Goal: Check status: Check status

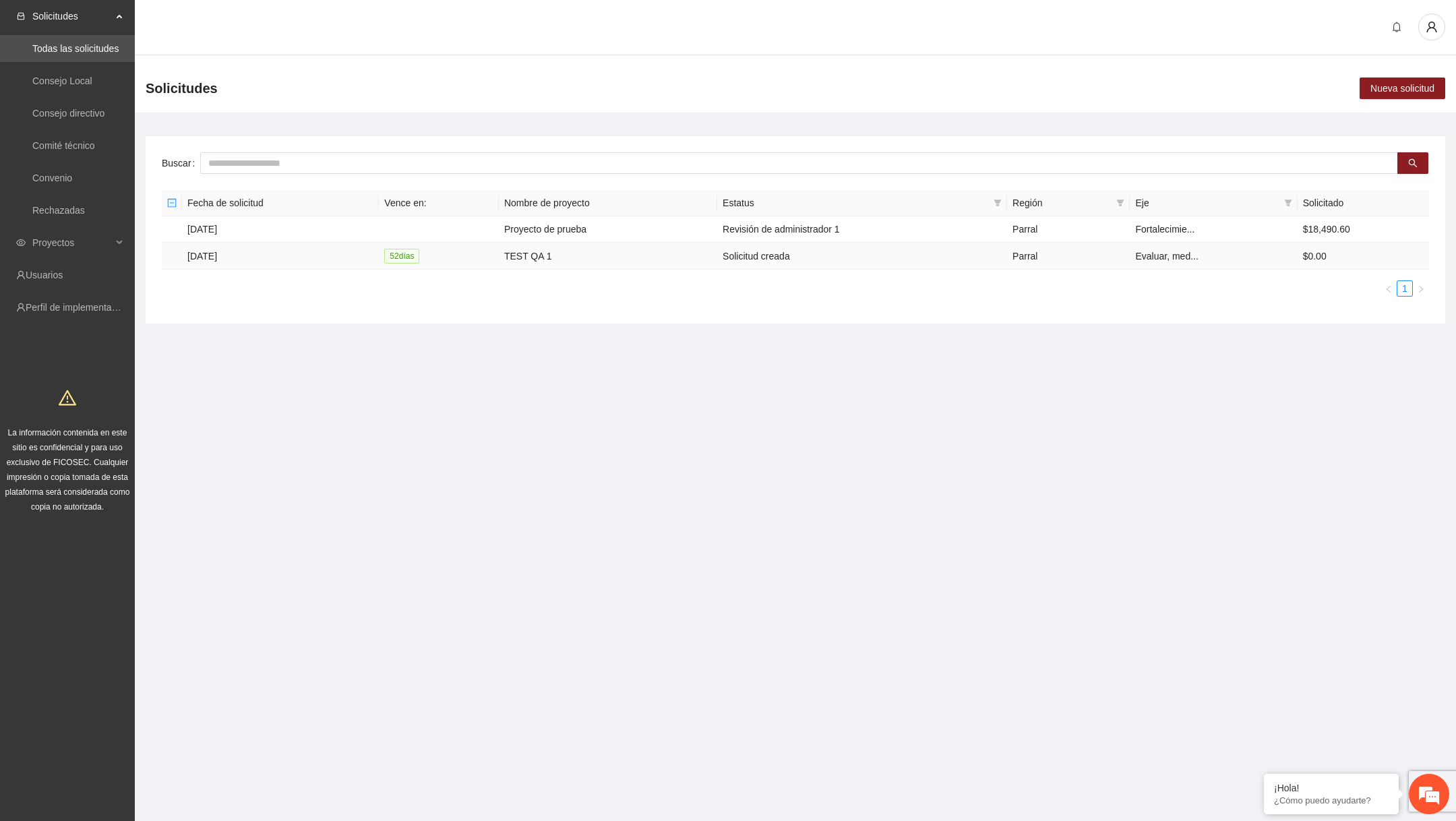
click at [419, 261] on span "52 día s" at bounding box center [402, 256] width 35 height 15
click at [531, 245] on td "TEST QA 1" at bounding box center [607, 256] width 218 height 27
